Goal: Task Accomplishment & Management: Use online tool/utility

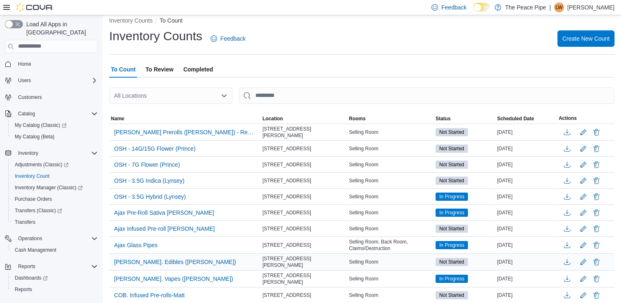
scroll to position [8, 0]
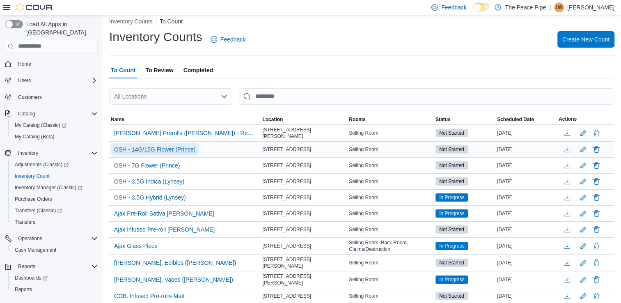
click at [163, 145] on span "OSH - 14G/15G Flower (Prince)" at bounding box center [154, 149] width 81 height 8
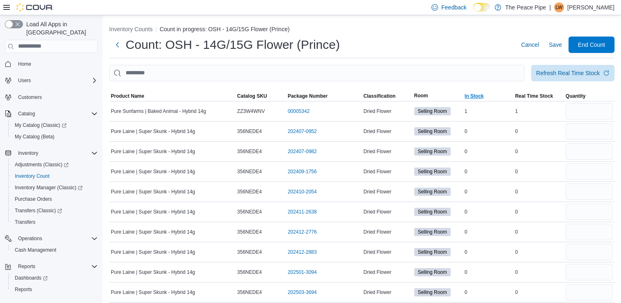
click at [490, 95] on span "In Stock" at bounding box center [488, 96] width 51 height 10
click at [481, 91] on span "In Stock" at bounding box center [488, 96] width 51 height 10
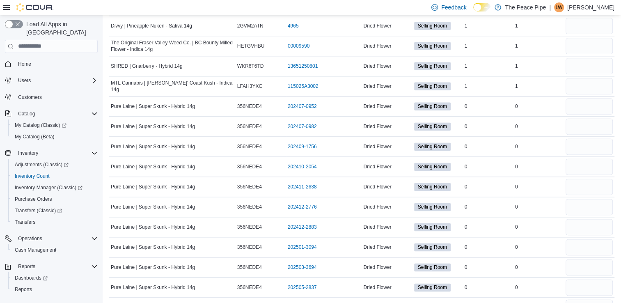
scroll to position [1036, 0]
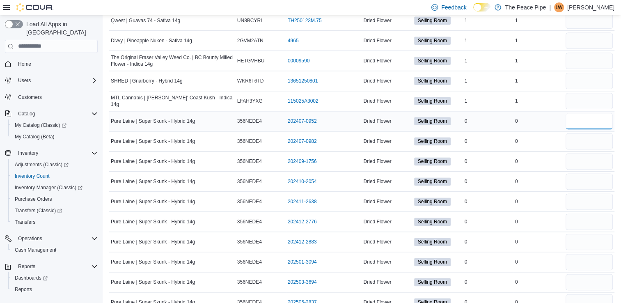
click at [595, 113] on input "number" at bounding box center [589, 121] width 47 height 16
type input "*"
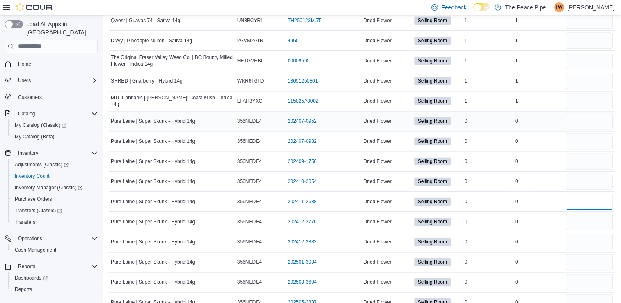
type input "*"
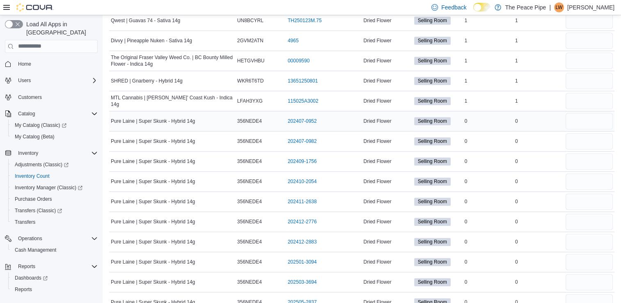
type input "*"
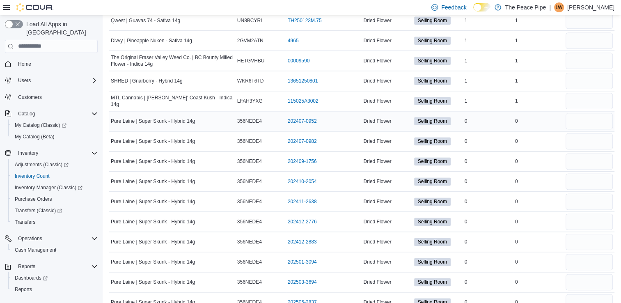
type input "*"
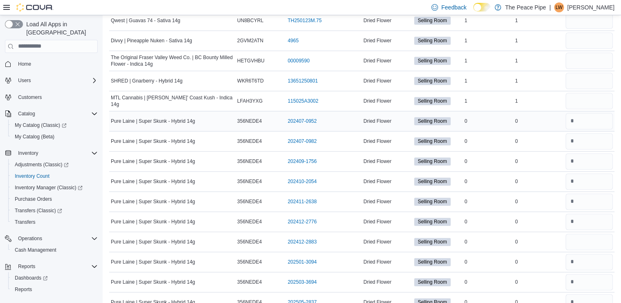
type input "*"
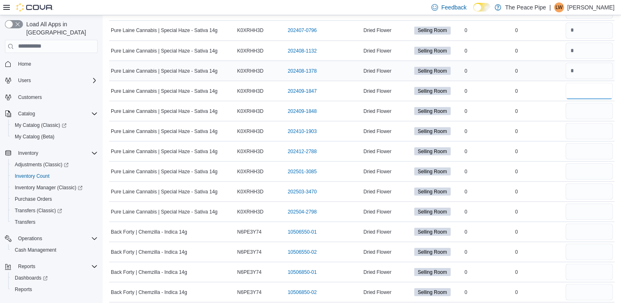
scroll to position [1510, 0]
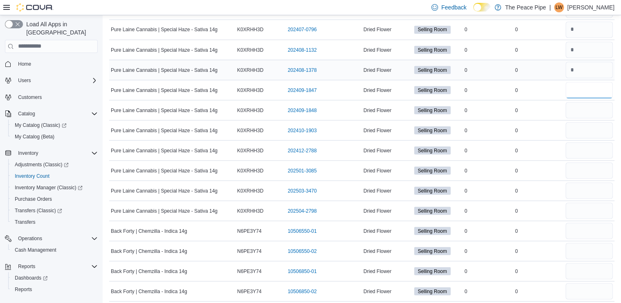
type input "**"
type input "*"
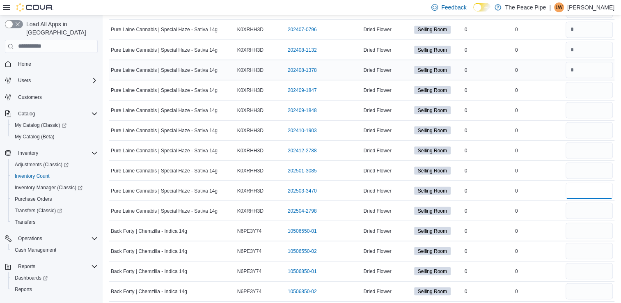
type input "*"
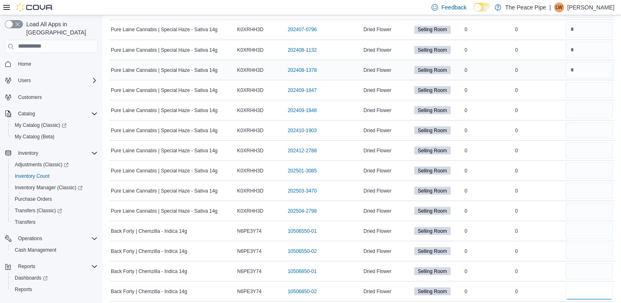
type input "*"
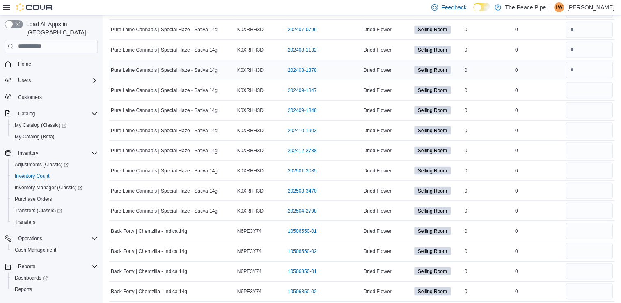
type input "*"
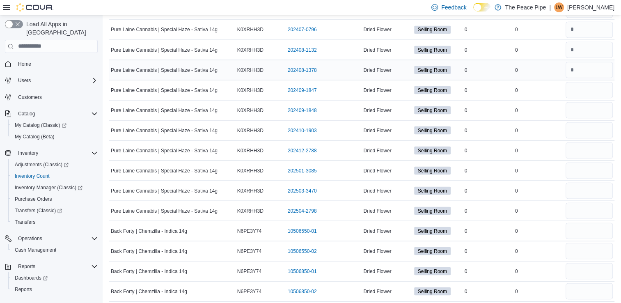
type input "*"
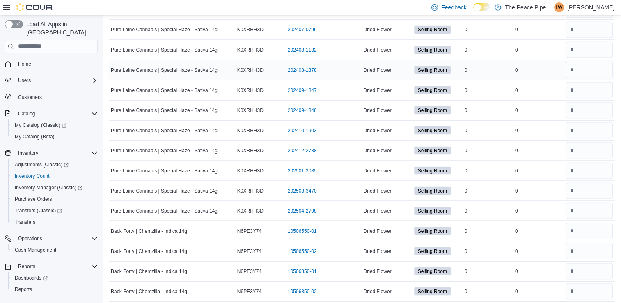
type input "*"
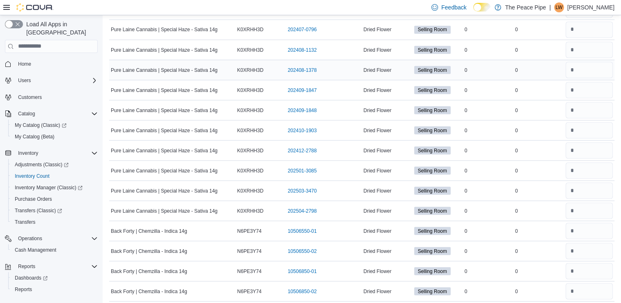
type input "*"
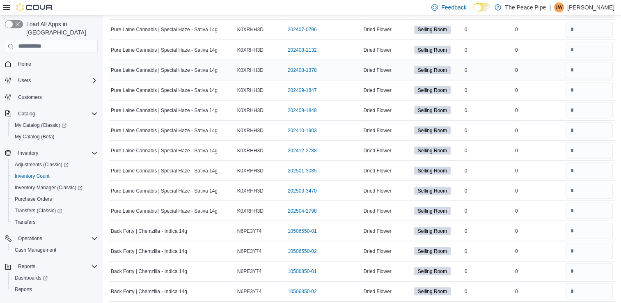
type input "**"
type input "*"
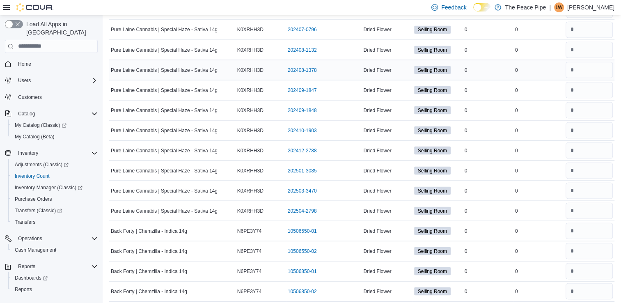
type input "*"
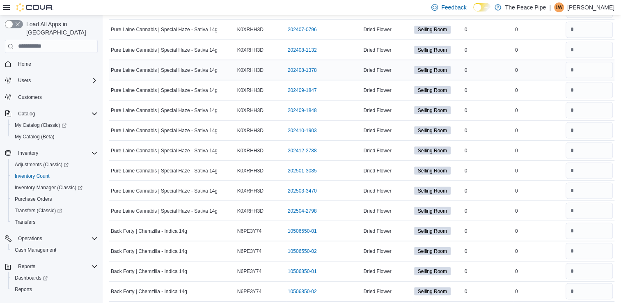
type input "*"
type input "**"
type input "*"
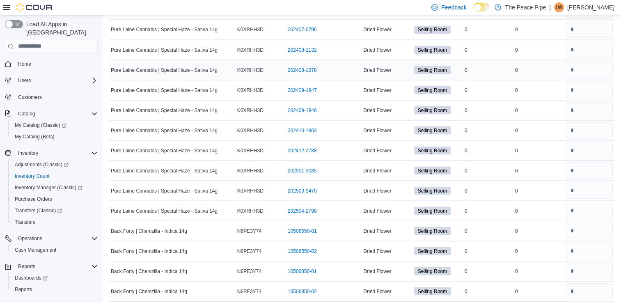
type input "*"
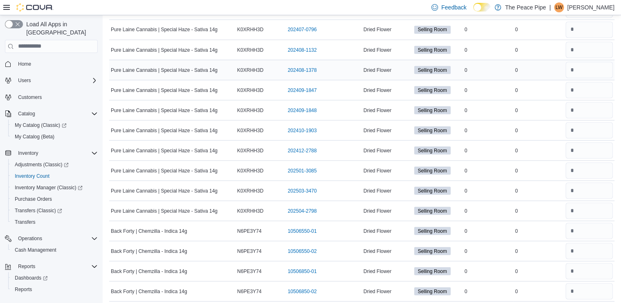
type input "*"
type input "**"
type input "*"
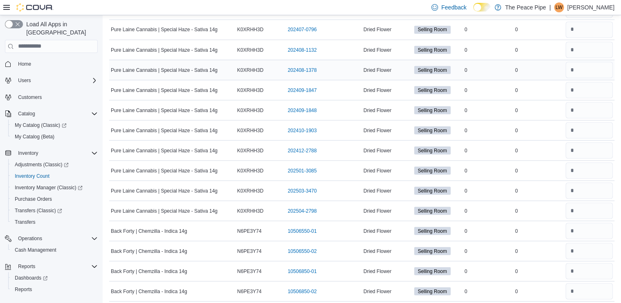
type input "*"
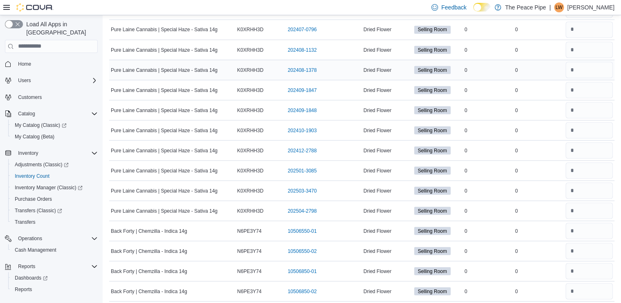
type input "*"
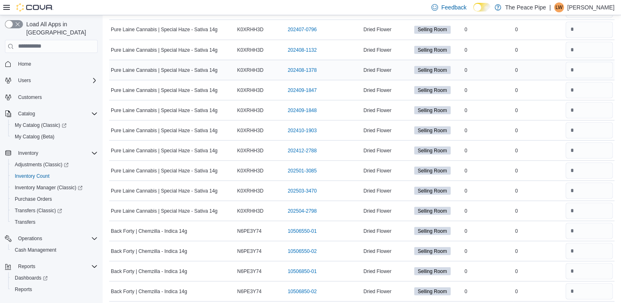
type input "*"
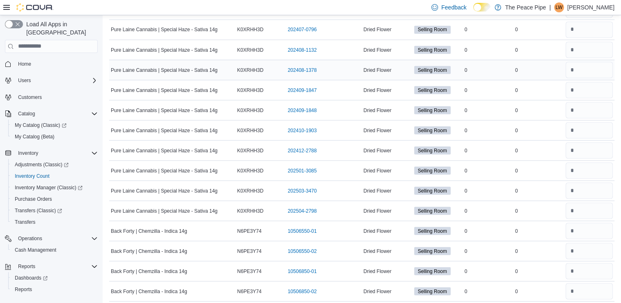
type input "*"
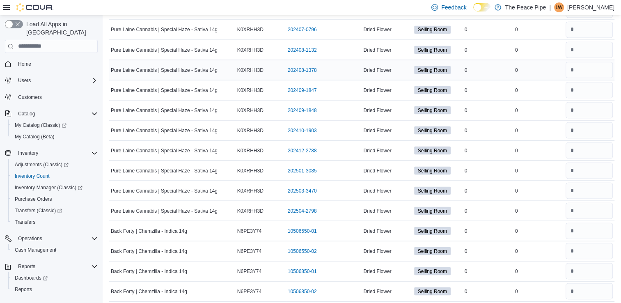
type input "*"
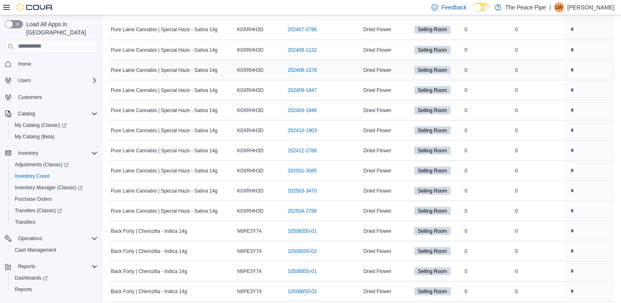
type input "*"
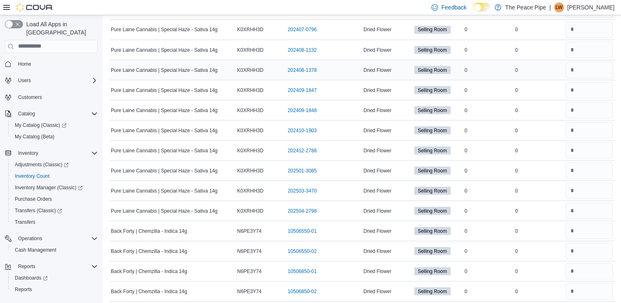
type input "*"
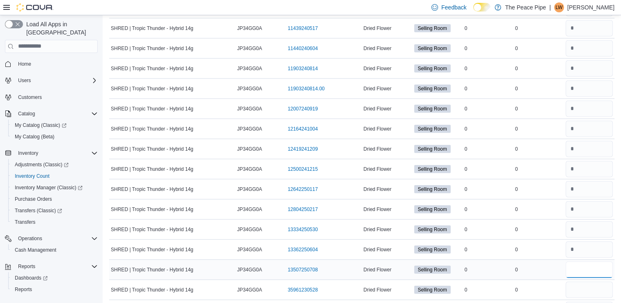
click at [596, 262] on input "number" at bounding box center [589, 270] width 47 height 16
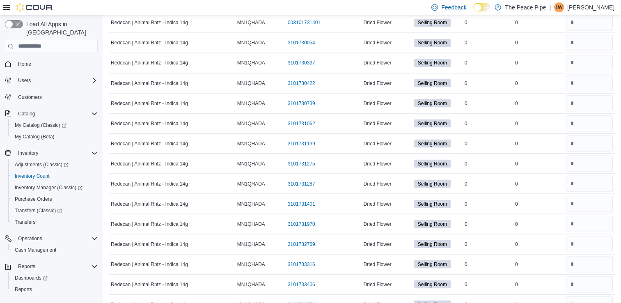
scroll to position [8014, 0]
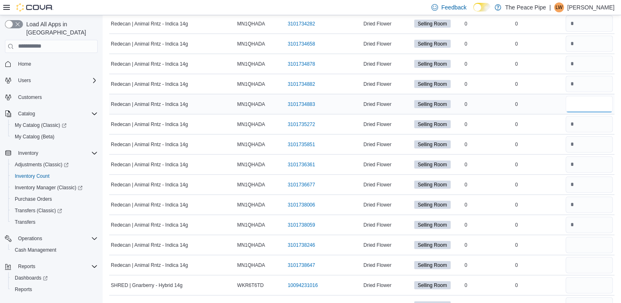
click at [580, 96] on input "number" at bounding box center [589, 104] width 47 height 16
